Goal: Information Seeking & Learning: Understand process/instructions

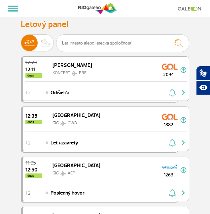
select select
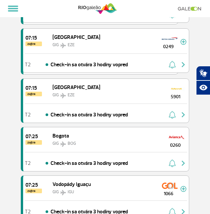
scroll to position [4828, 0]
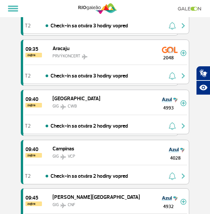
scroll to position [5810, 0]
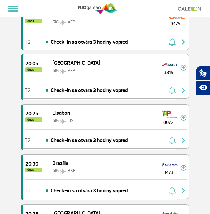
scroll to position [2398, 0]
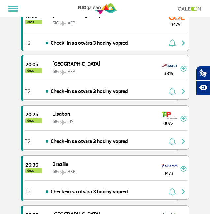
click at [186, 138] on img "button" at bounding box center [183, 142] width 8 height 8
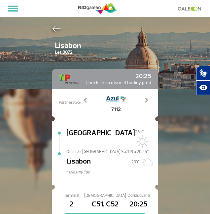
scroll to position [10, 0]
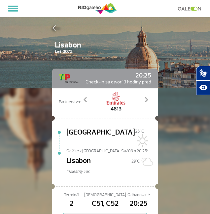
click at [144, 101] on span at bounding box center [146, 99] width 7 height 7
click at [147, 98] on span at bounding box center [146, 99] width 7 height 7
click at [149, 100] on span at bounding box center [146, 99] width 7 height 7
click at [150, 97] on link "Ďalej" at bounding box center [146, 104] width 11 height 17
click at [148, 100] on span at bounding box center [146, 99] width 7 height 7
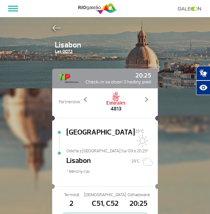
click at [149, 101] on span at bounding box center [146, 99] width 7 height 7
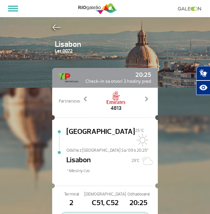
click at [203, 89] on icon "Otvorte pomocné zdroje." at bounding box center [203, 88] width 11 height 11
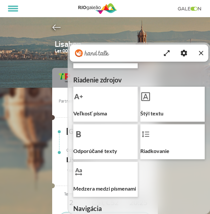
scroll to position [43, 0]
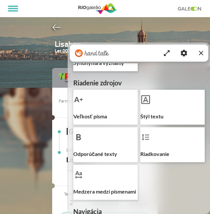
click at [97, 116] on button "Veľkosť písma" at bounding box center [105, 107] width 64 height 35
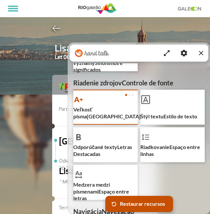
scroll to position [36, 0]
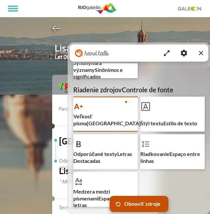
click at [122, 124] on span "Veľkosť písma Tamanho de fonte" at bounding box center [105, 120] width 64 height 14
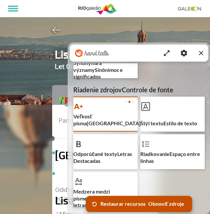
click at [126, 127] on span "Veľkosť písma Tamanho de fonte" at bounding box center [105, 120] width 64 height 14
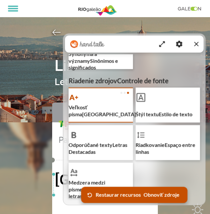
scroll to position [0, 0]
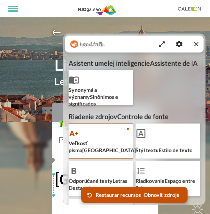
click at [197, 48] on icon "Zatvoriť pomocné zdroje" at bounding box center [197, 44] width 8 height 8
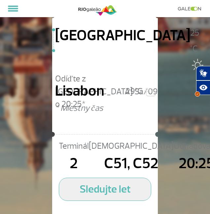
scroll to position [96, 0]
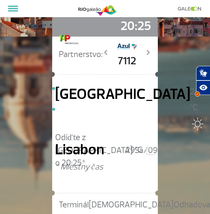
click at [205, 87] on icon "Otvorte pomocné zdroje." at bounding box center [203, 88] width 8 height 6
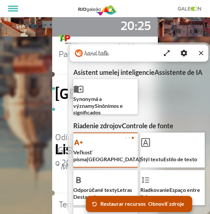
click at [116, 159] on span "Veľkosť písma Tamanho de fonte" at bounding box center [105, 156] width 64 height 14
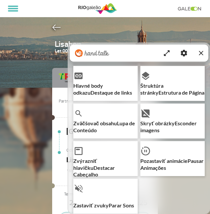
scroll to position [355, 0]
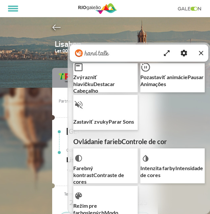
click at [202, 57] on icon "Zatvoriť pomocné zdroje" at bounding box center [201, 53] width 8 height 8
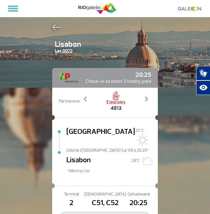
scroll to position [0, 0]
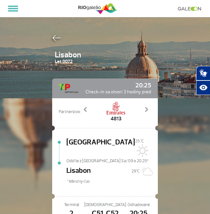
click at [206, 71] on icon "Otvorený prekladač posunkovej reči." at bounding box center [203, 73] width 11 height 11
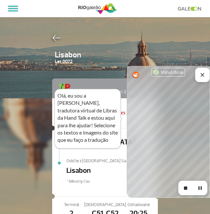
click at [201, 77] on icon "Zatvoriť prekladač posunkovej reči" at bounding box center [202, 75] width 7 height 7
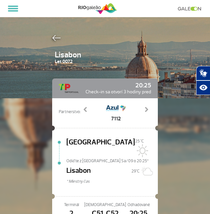
click at [55, 39] on img at bounding box center [56, 38] width 9 height 6
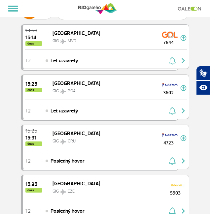
scroll to position [82, 0]
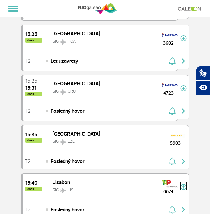
click at [185, 184] on img at bounding box center [183, 187] width 6 height 6
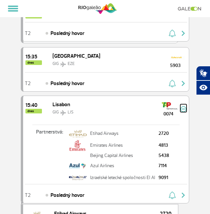
scroll to position [161, 0]
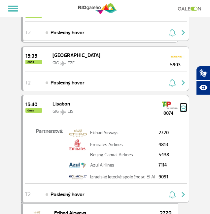
click at [186, 106] on img at bounding box center [183, 109] width 6 height 6
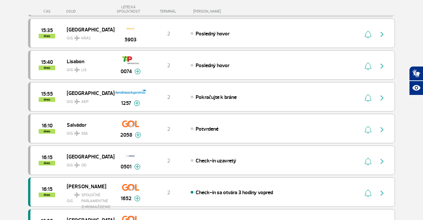
scroll to position [194, 0]
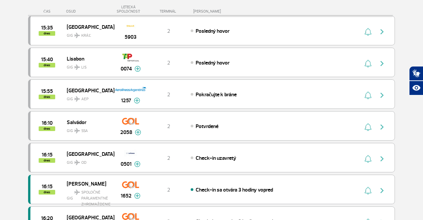
click at [210, 61] on font "Posledný hovor" at bounding box center [213, 62] width 34 height 7
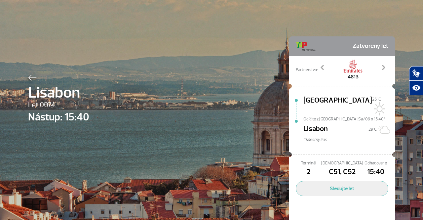
click at [210, 137] on font "* Miestny čas" at bounding box center [314, 139] width 23 height 5
click at [30, 79] on img at bounding box center [32, 78] width 9 height 6
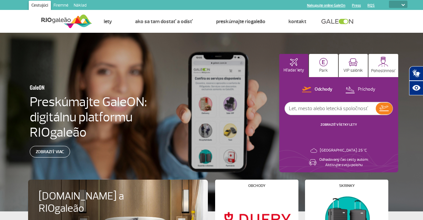
click at [173, 20] on font "Ako sa tam dostať a odísť" at bounding box center [164, 21] width 58 height 7
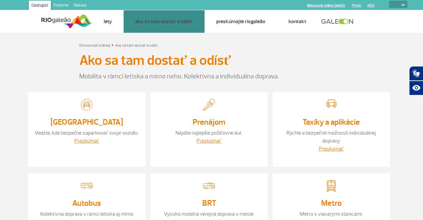
click at [0, 0] on font "Metro" at bounding box center [0, 0] width 0 height 0
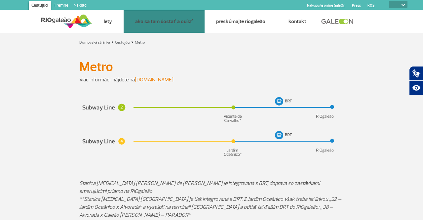
click at [210, 75] on div "Metro Metro" at bounding box center [211, 67] width 367 height 18
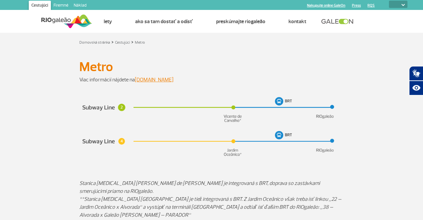
click at [172, 19] on font "Ako sa tam dostať a odísť" at bounding box center [164, 21] width 58 height 7
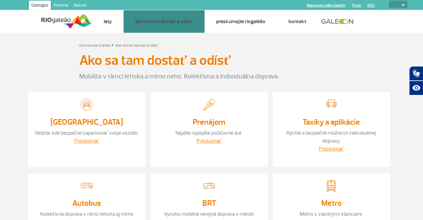
click at [0, 0] on span "Prenájom" at bounding box center [0, 0] width 0 height 0
click at [0, 0] on font "Taxíky a aplikácie" at bounding box center [0, 0] width 0 height 0
